Goal: Transaction & Acquisition: Download file/media

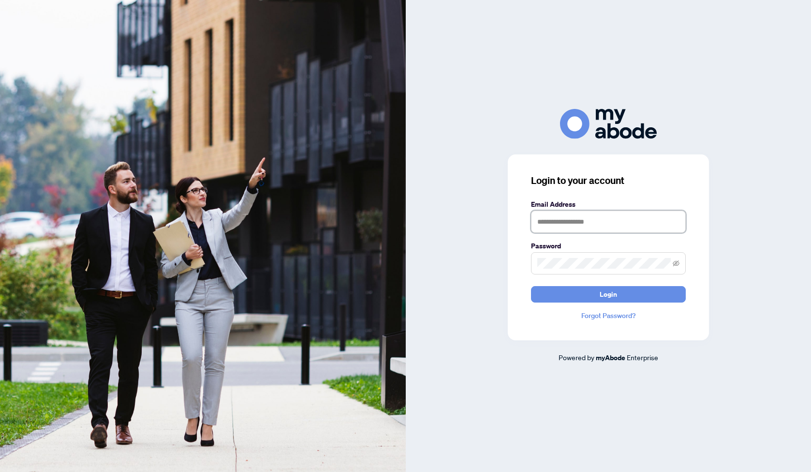
type input "**********"
click at [647, 295] on button "Login" at bounding box center [608, 294] width 155 height 16
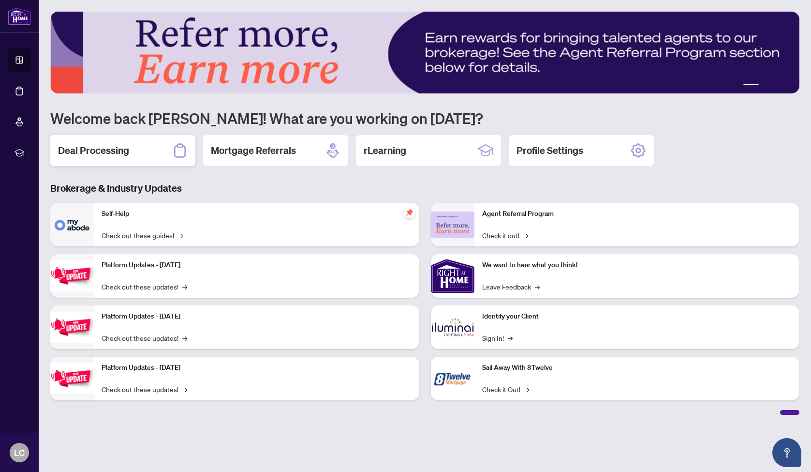
click at [112, 150] on h2 "Deal Processing" at bounding box center [93, 151] width 71 height 14
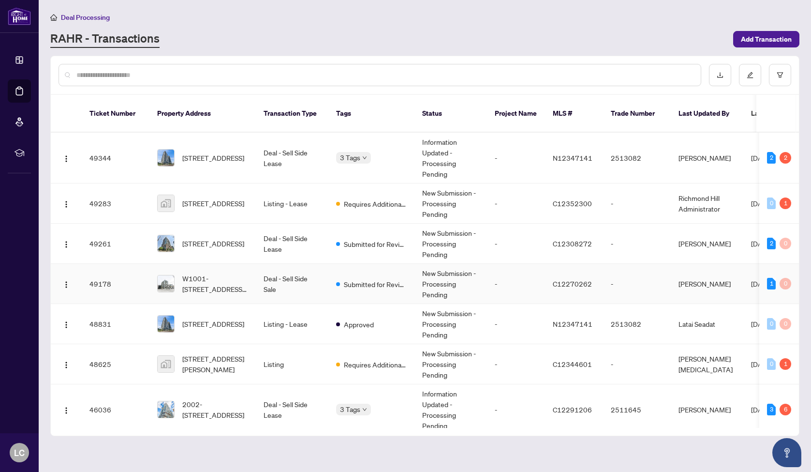
click at [322, 279] on td "Deal - Sell Side Sale" at bounding box center [292, 284] width 73 height 40
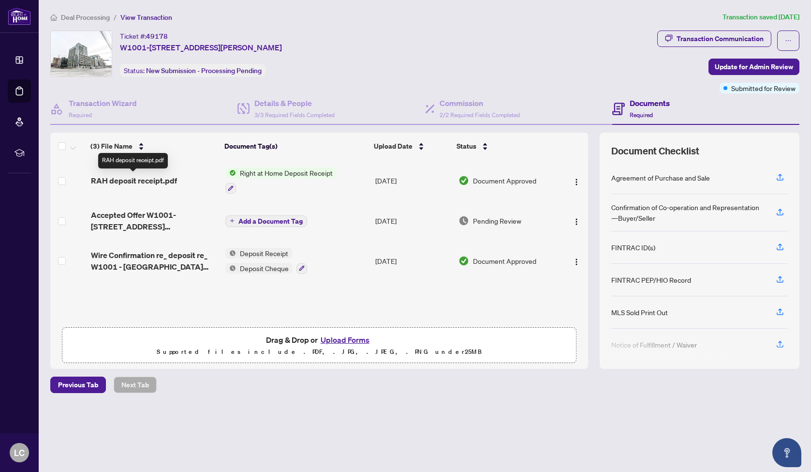
click at [132, 180] on span "RAH deposit receipt.pdf" at bounding box center [134, 181] width 86 height 12
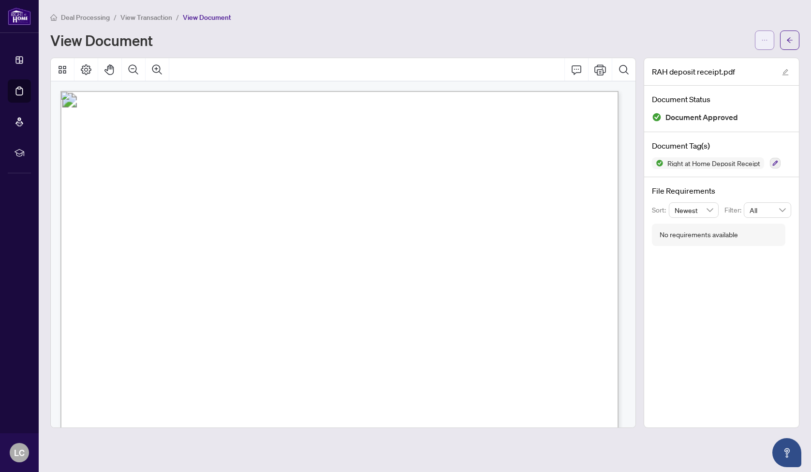
click at [770, 45] on button "button" at bounding box center [764, 39] width 19 height 19
click at [742, 59] on span "Download" at bounding box center [730, 61] width 74 height 11
click at [763, 42] on icon "ellipsis" at bounding box center [764, 40] width 7 height 7
